Goal: Task Accomplishment & Management: Manage account settings

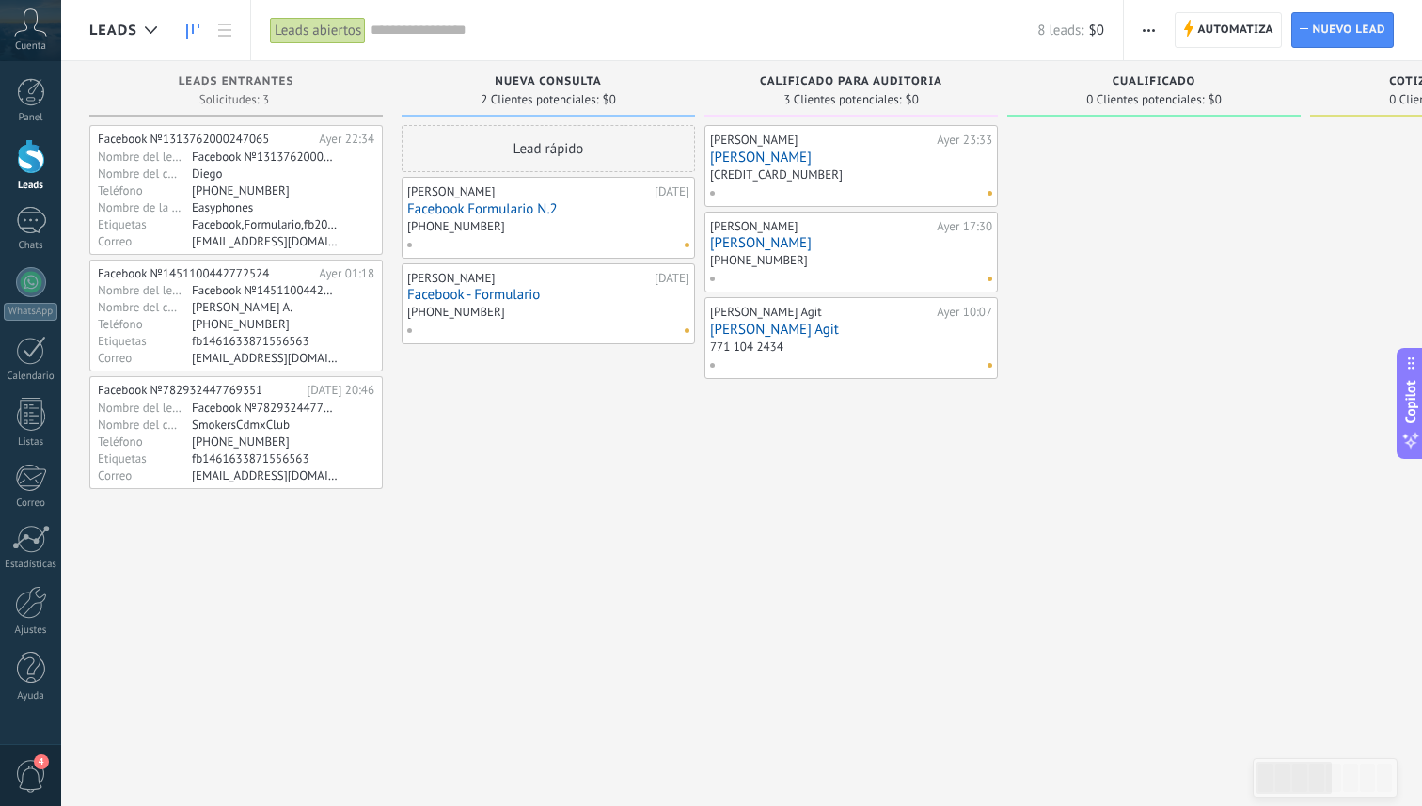
click at [561, 246] on div at bounding box center [544, 244] width 276 height 17
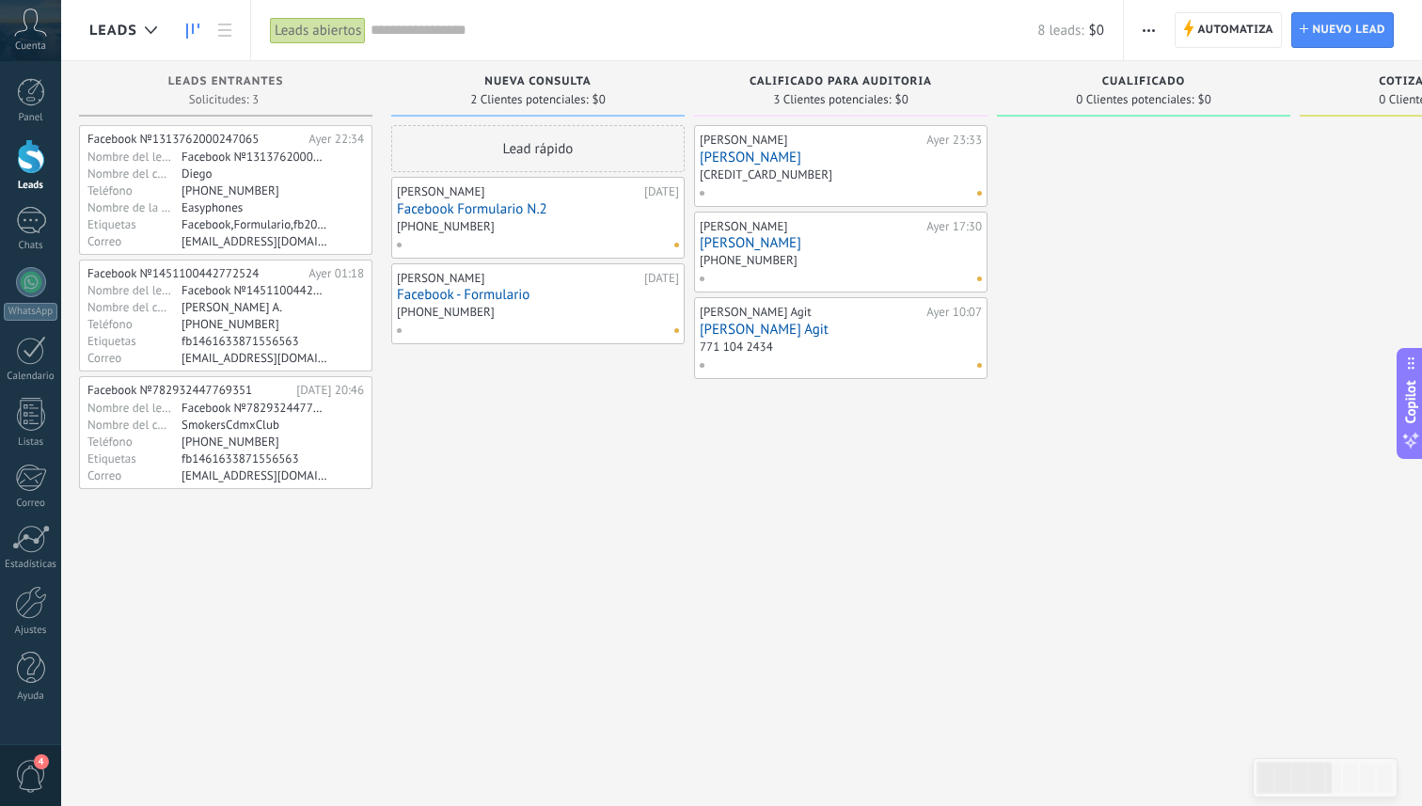
click at [781, 184] on div at bounding box center [837, 192] width 276 height 17
click at [585, 297] on link "Facebook - Formulario" at bounding box center [538, 295] width 282 height 16
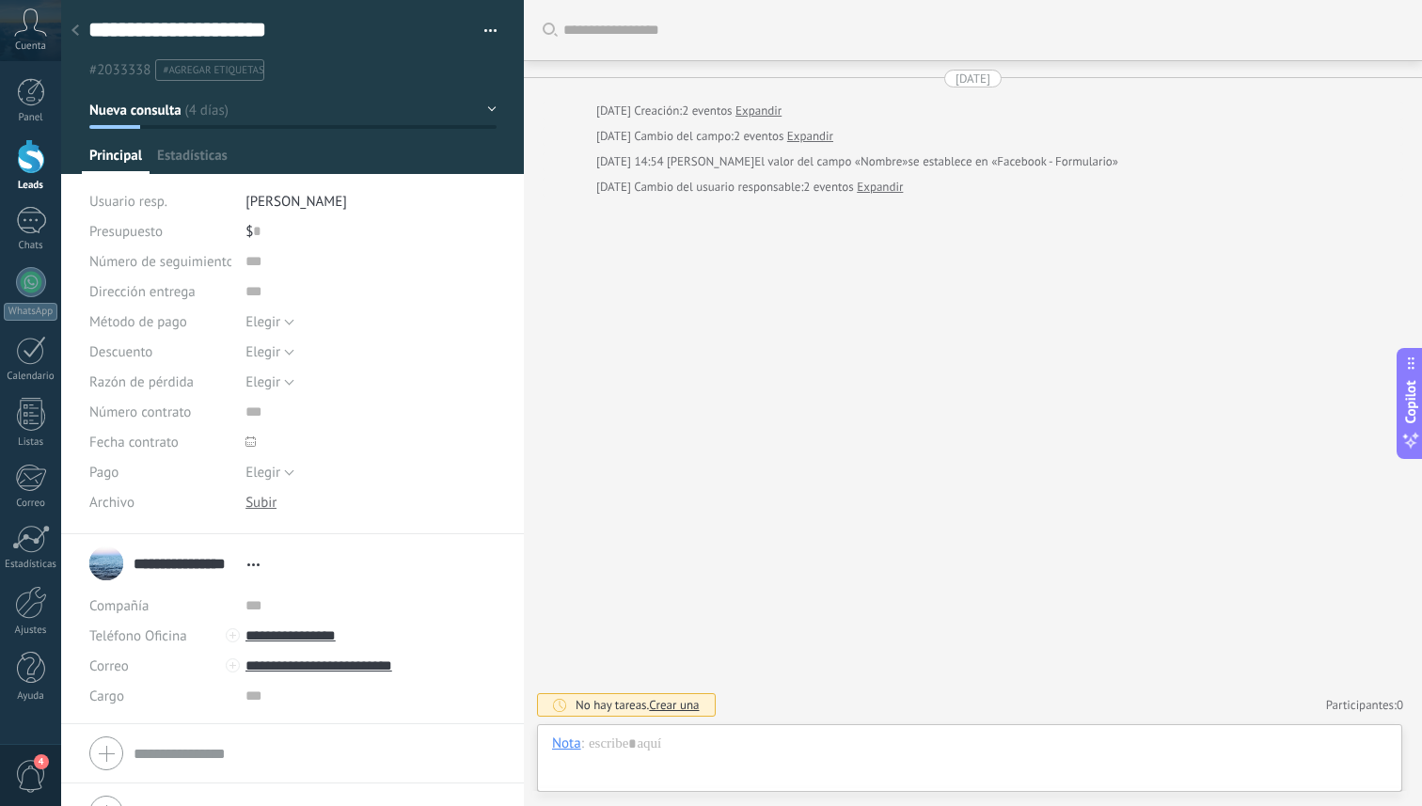
scroll to position [28, 0]
click at [76, 28] on use at bounding box center [75, 29] width 8 height 11
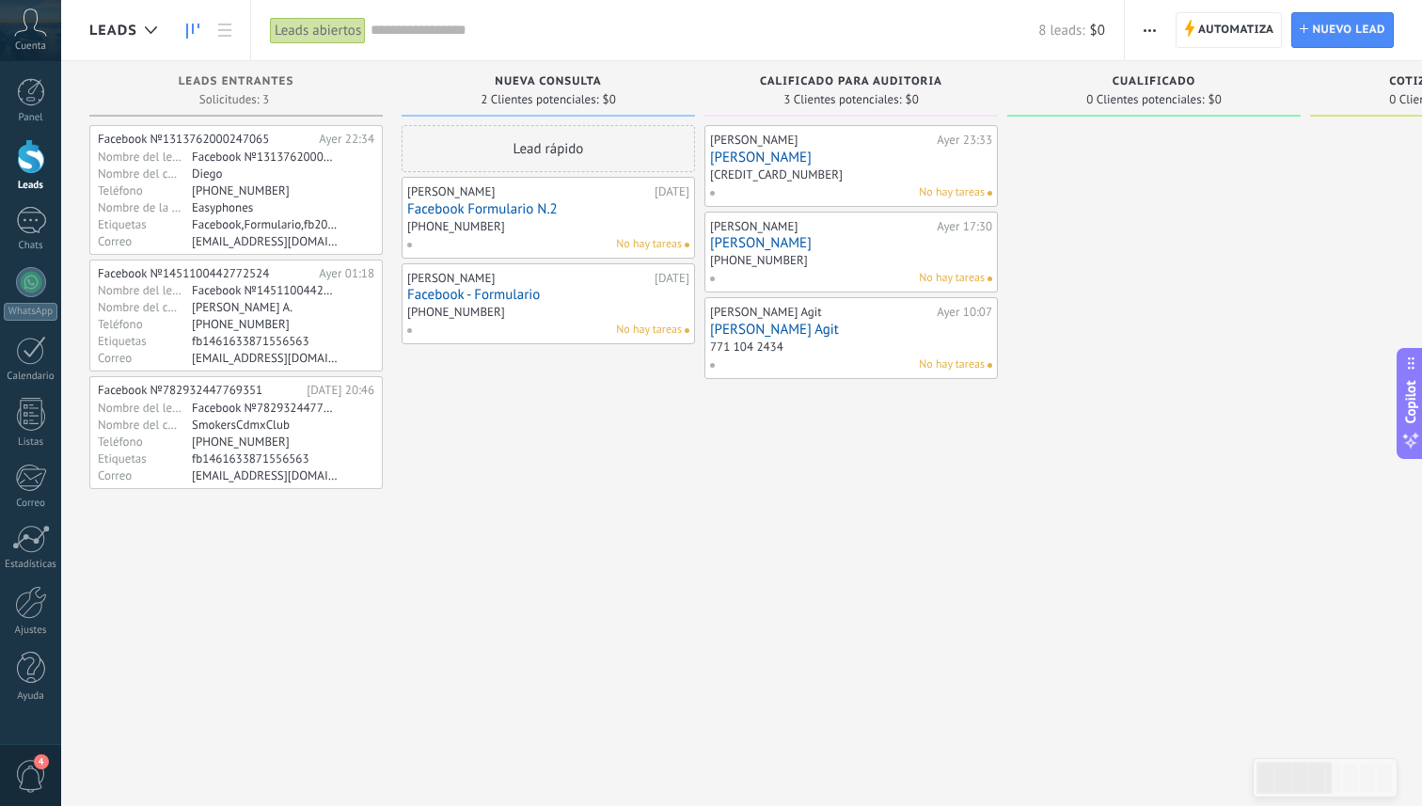
click at [38, 784] on span "4" at bounding box center [31, 776] width 32 height 33
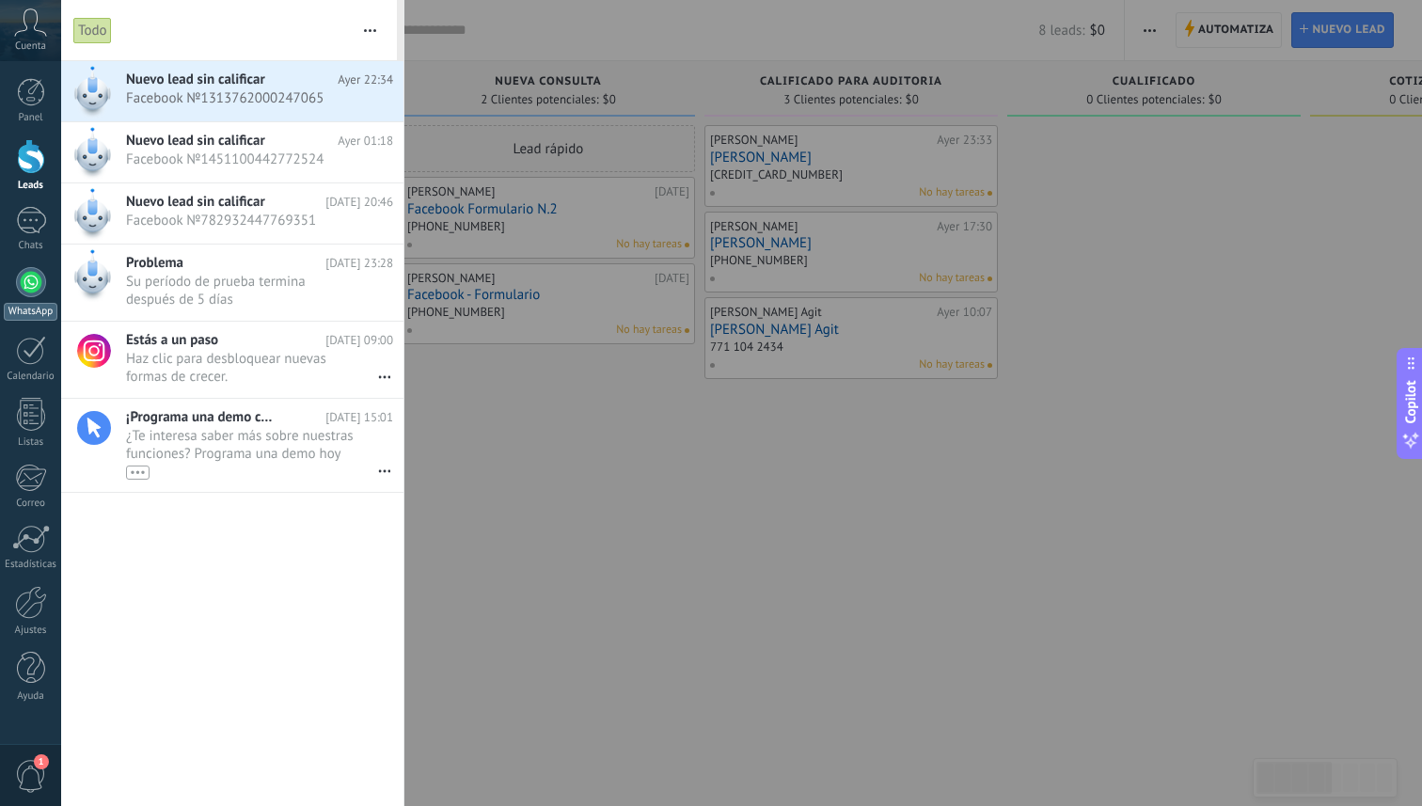
click at [29, 277] on div at bounding box center [31, 282] width 30 height 30
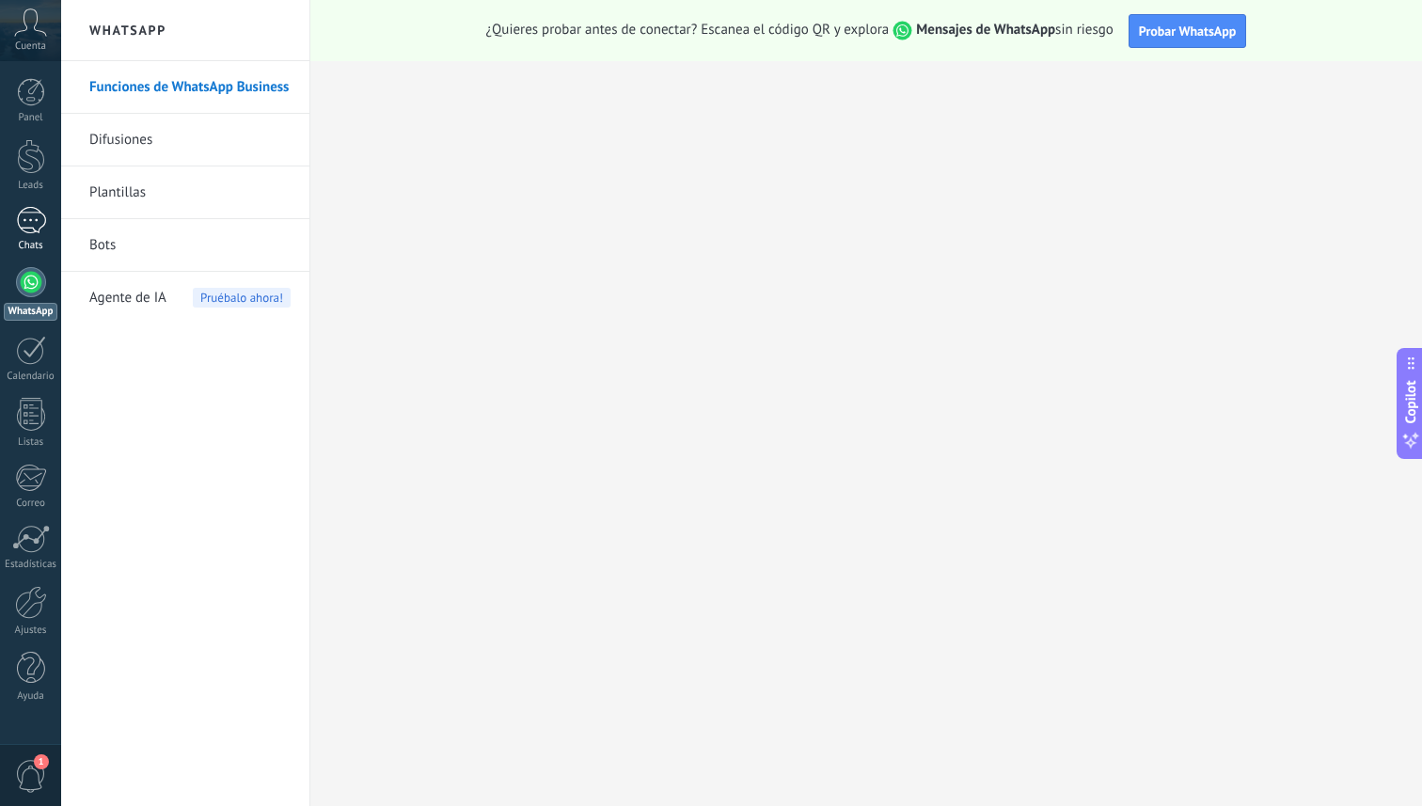
click at [33, 221] on div at bounding box center [31, 220] width 30 height 27
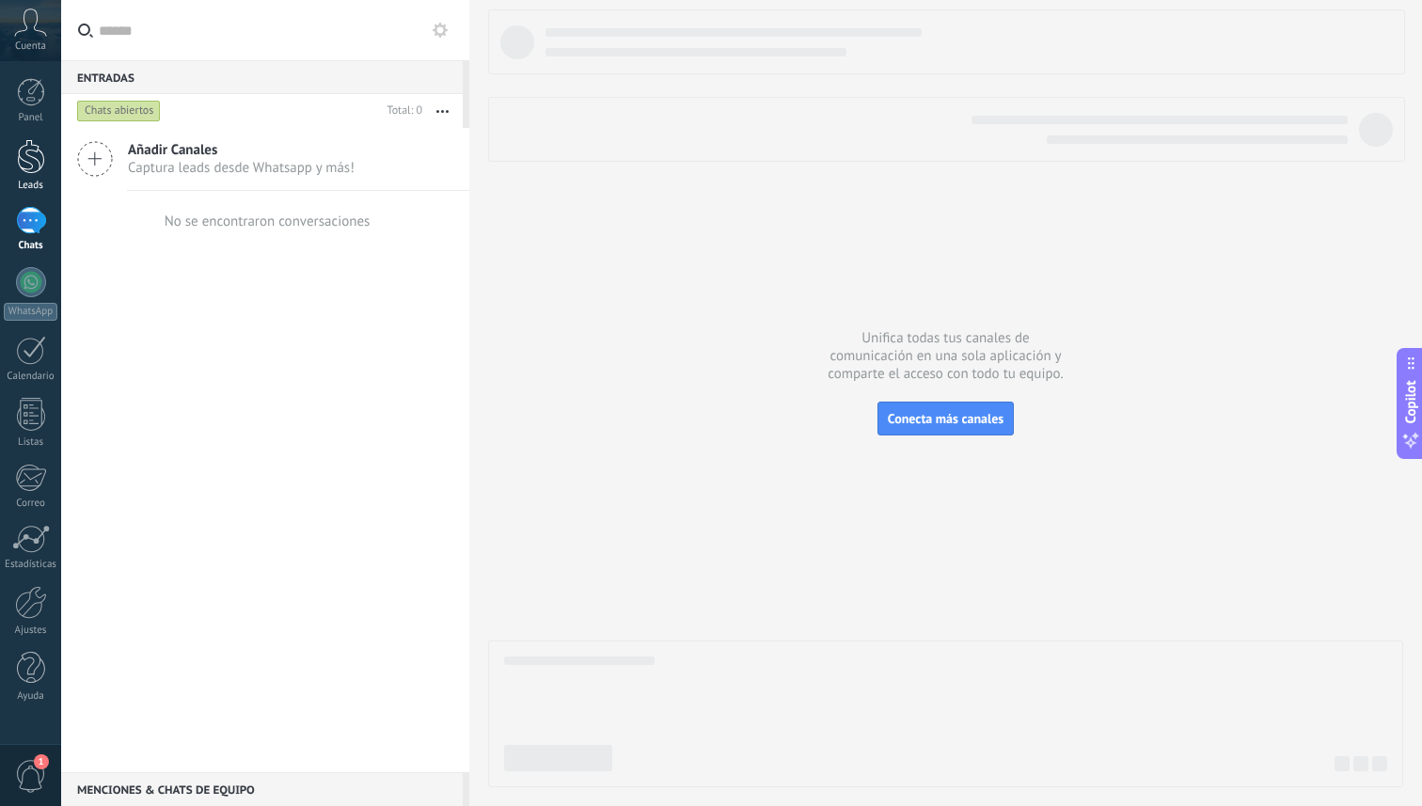
click at [28, 148] on div at bounding box center [31, 156] width 28 height 35
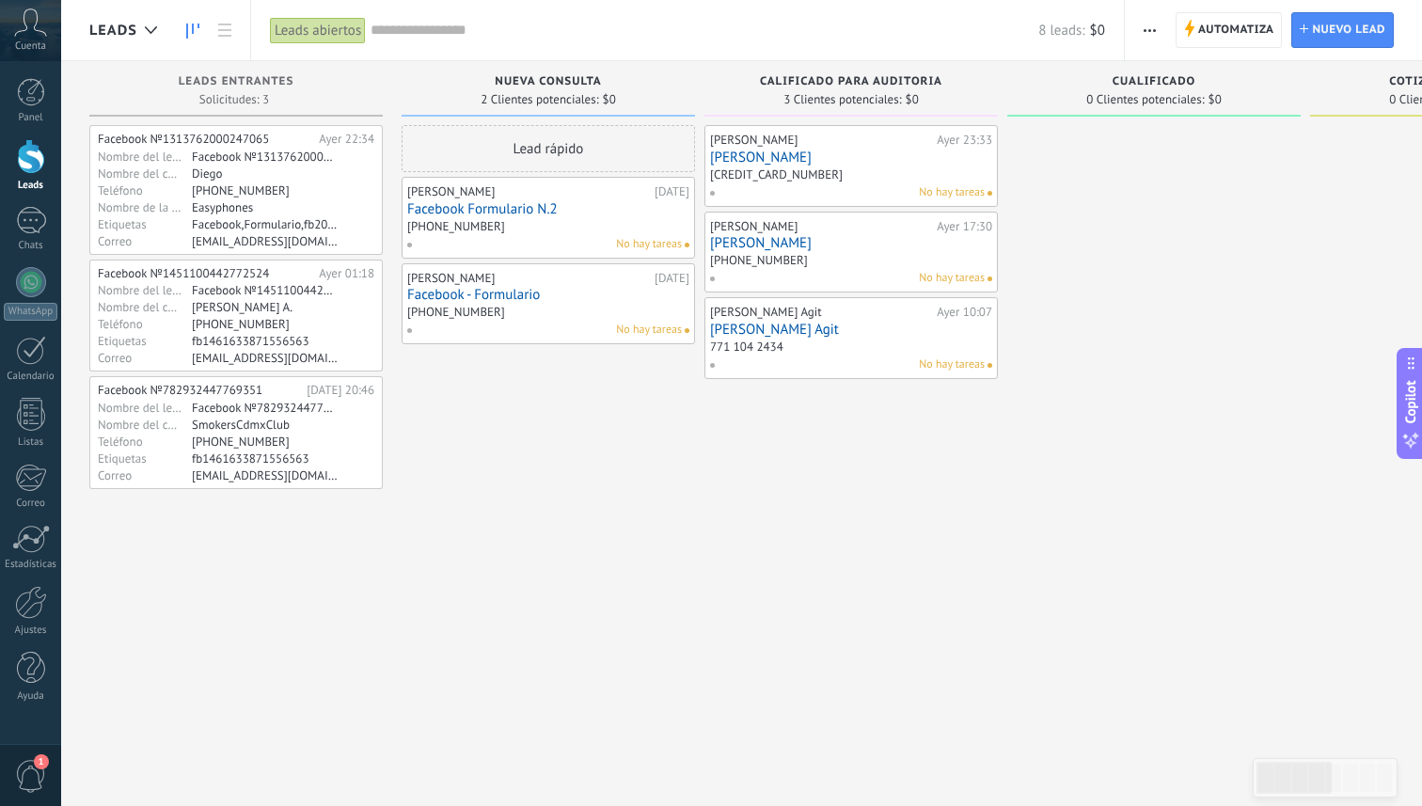
click at [479, 230] on div "[PHONE_NUMBER]" at bounding box center [456, 226] width 98 height 16
click at [512, 212] on link "Facebook Formulario N.2" at bounding box center [548, 209] width 282 height 16
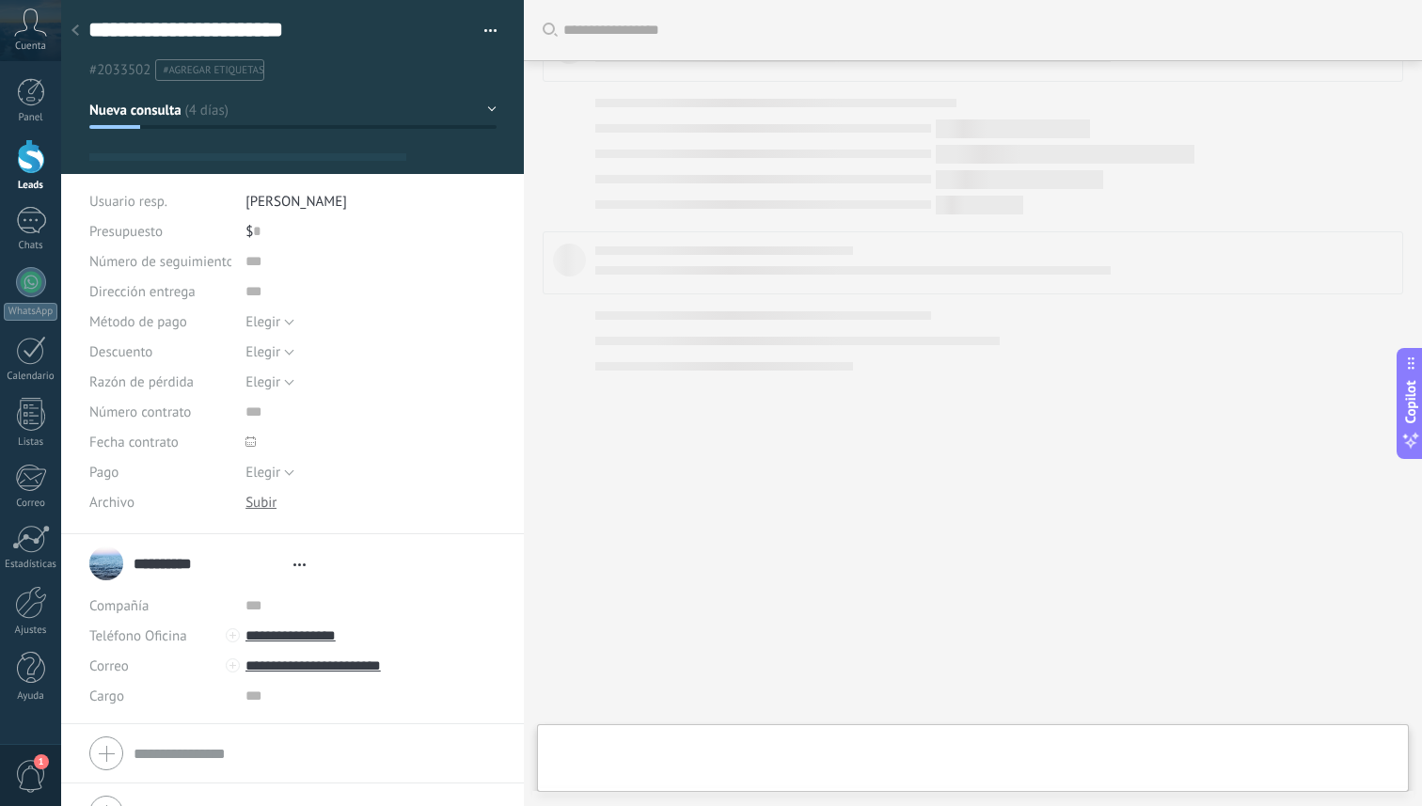
type textarea "**********"
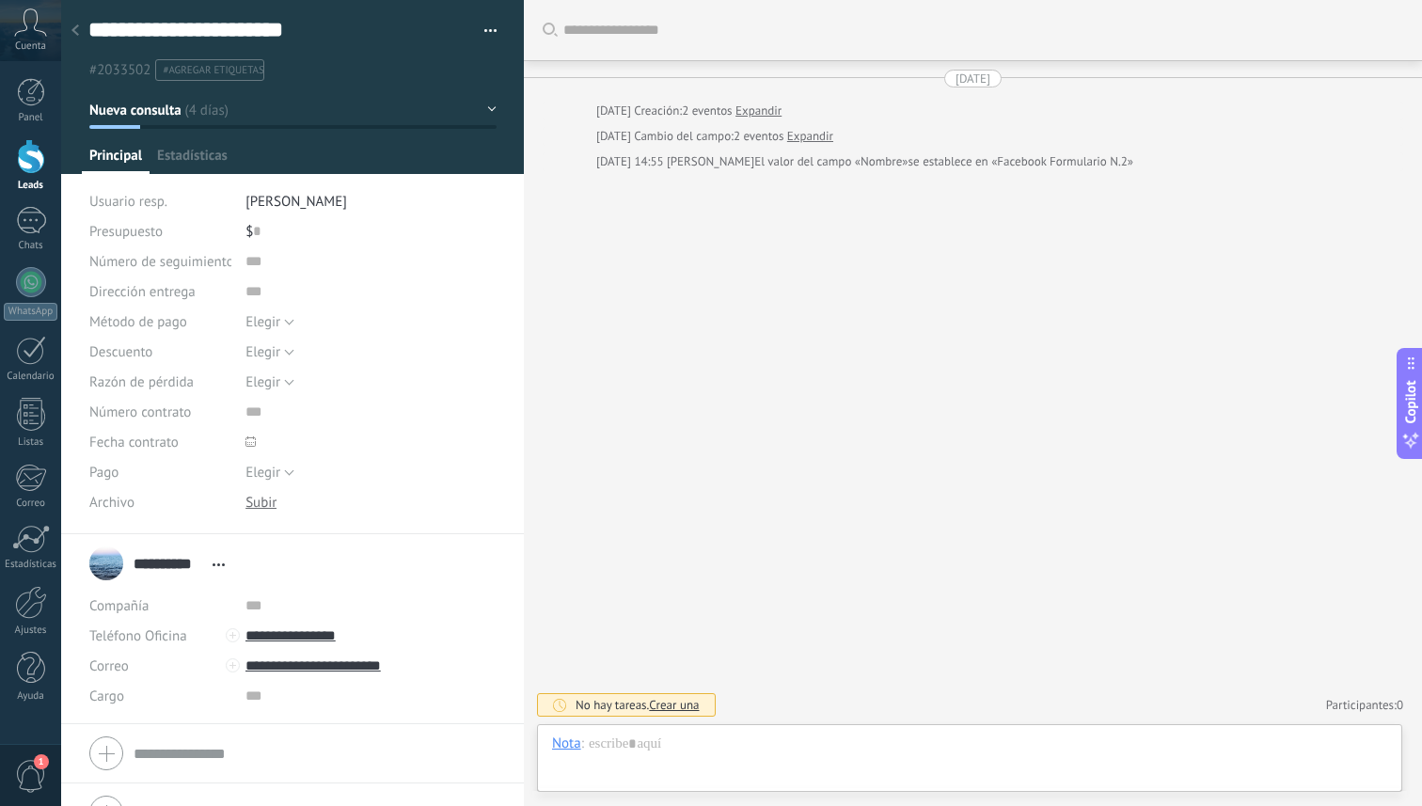
scroll to position [28, 0]
drag, startPoint x: 363, startPoint y: 639, endPoint x: 268, endPoint y: 642, distance: 95.1
click at [268, 642] on input "**********" at bounding box center [371, 636] width 250 height 30
click at [291, 698] on div "Copiar" at bounding box center [291, 700] width 91 height 32
type input "**********"
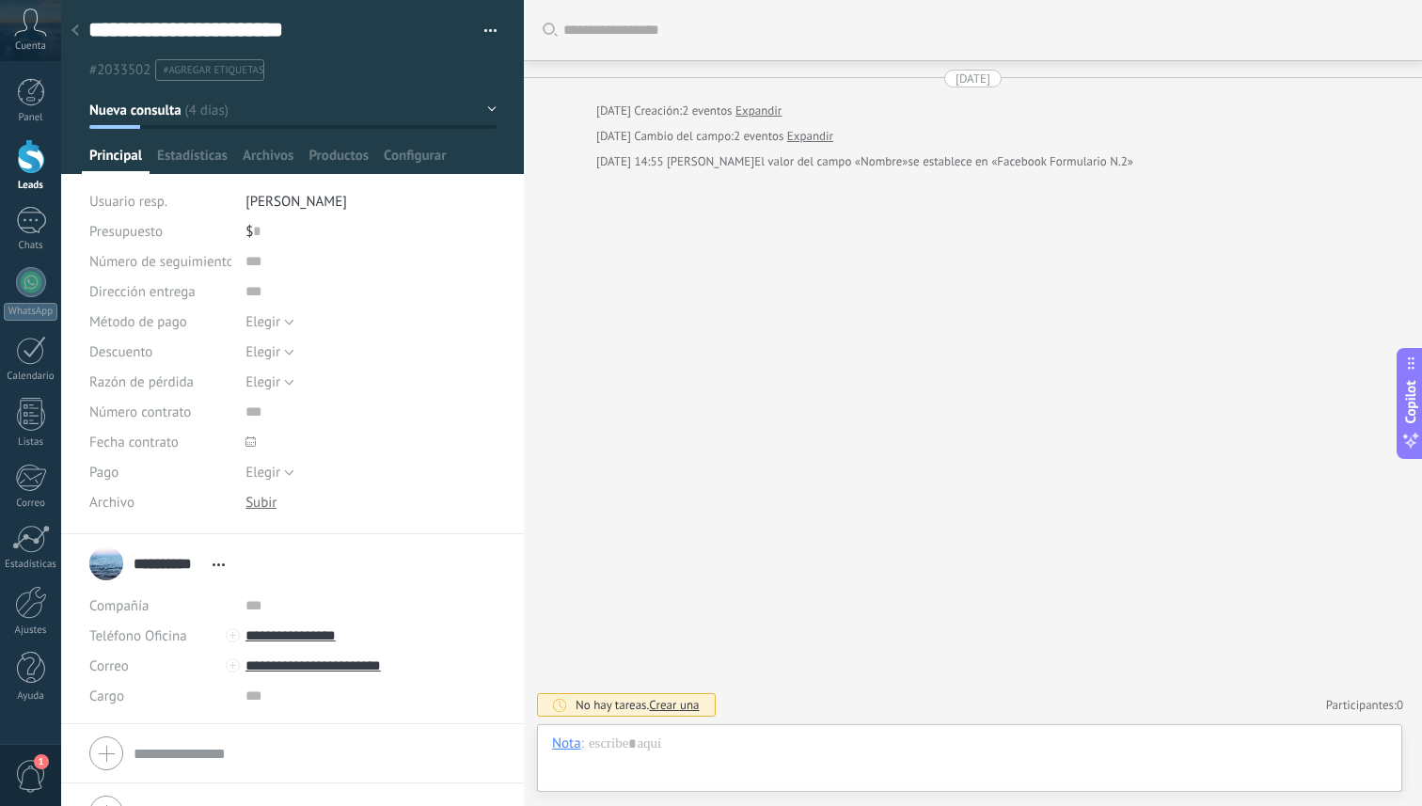
click at [782, 111] on link "Expandir" at bounding box center [759, 111] width 46 height 19
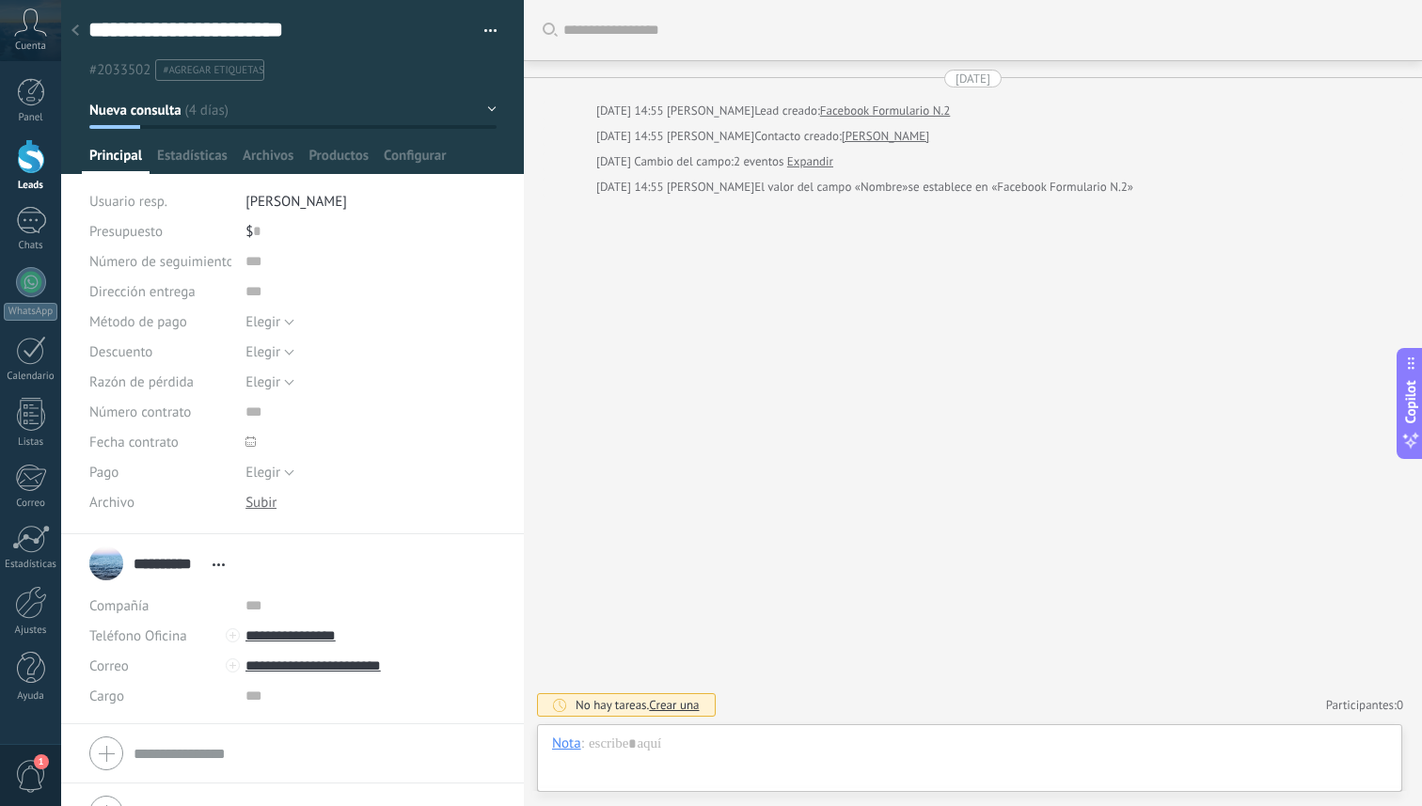
click at [833, 162] on link "Expandir" at bounding box center [810, 161] width 46 height 19
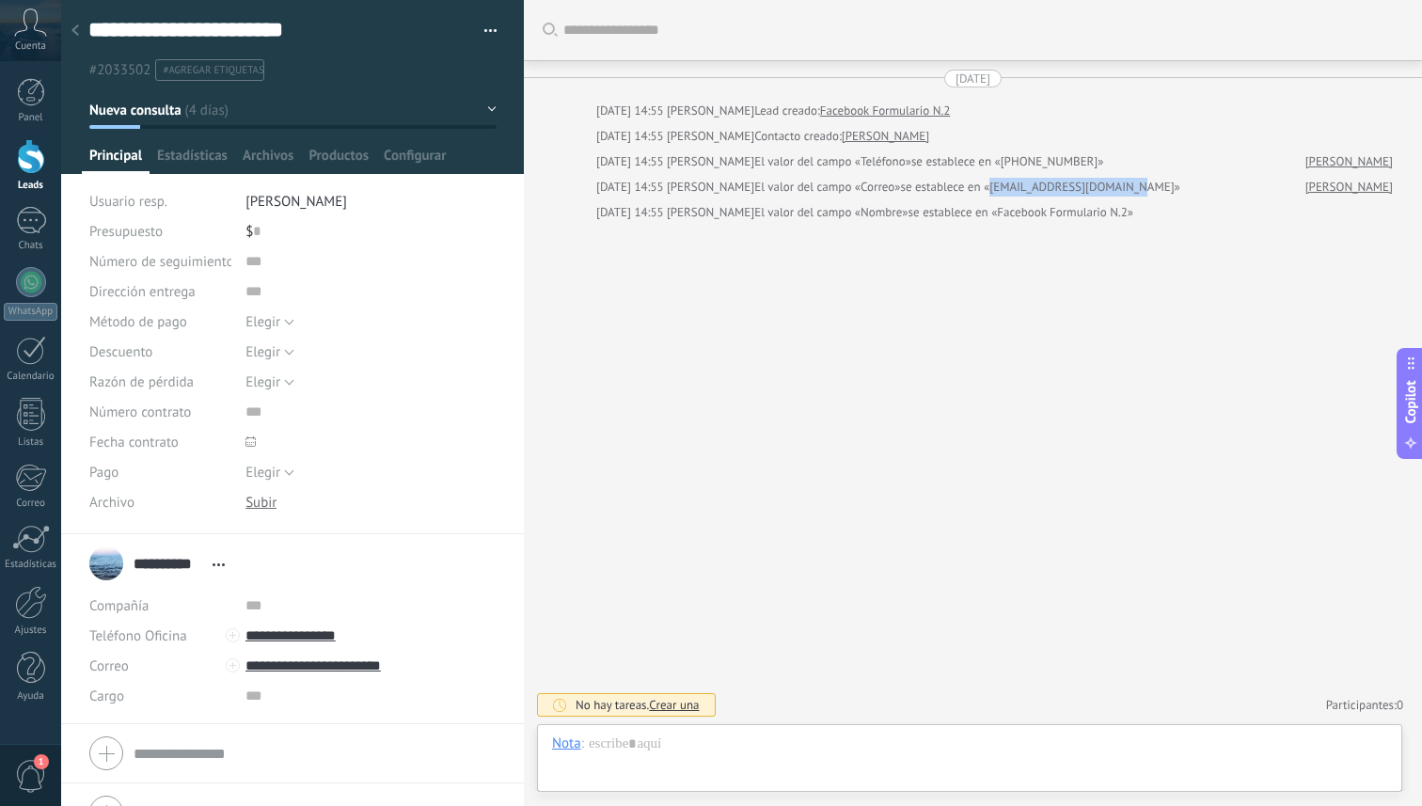
drag, startPoint x: 1139, startPoint y: 188, endPoint x: 988, endPoint y: 182, distance: 151.6
click at [988, 182] on span "se establece en «[EMAIL_ADDRESS][DOMAIN_NAME]»" at bounding box center [1039, 187] width 279 height 19
click at [1006, 132] on div "[DATE] 14:55 [PERSON_NAME] Contacto creado: [PERSON_NAME]" at bounding box center [994, 136] width 797 height 19
